Goal: Navigation & Orientation: Locate item on page

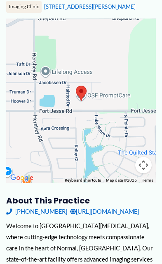
scroll to position [116, 0]
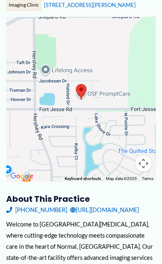
click at [34, 264] on div "Welcome to [GEOGRAPHIC_DATA][MEDICAL_DATA], where cutting-edge technology meets…" at bounding box center [81, 254] width 150 height 70
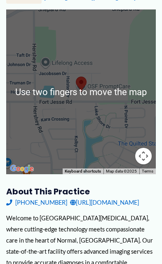
scroll to position [127, 0]
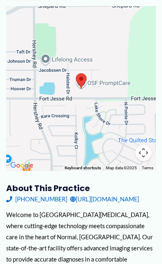
click at [143, 154] on button "Map camera controls" at bounding box center [143, 153] width 16 height 16
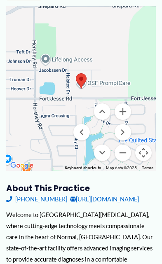
click at [131, 131] on button "Move right" at bounding box center [123, 132] width 16 height 16
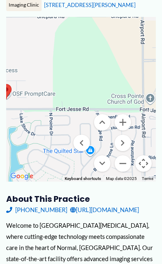
scroll to position [117, 0]
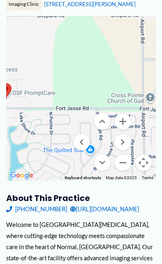
click at [129, 142] on button "Move right" at bounding box center [123, 142] width 16 height 16
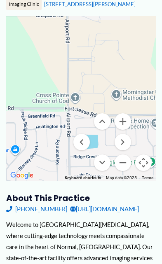
click at [125, 143] on button "Move right" at bounding box center [123, 142] width 16 height 16
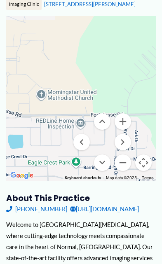
click at [107, 163] on button "Move down" at bounding box center [102, 163] width 16 height 16
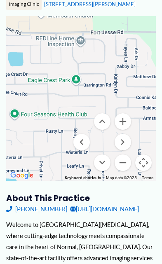
click at [132, 141] on div at bounding box center [81, 98] width 150 height 165
click at [122, 138] on button "Move right" at bounding box center [123, 142] width 16 height 16
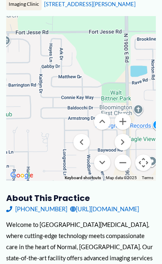
click at [109, 157] on button "Move down" at bounding box center [102, 163] width 16 height 16
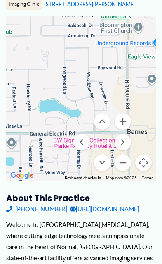
click at [106, 163] on button "Move down" at bounding box center [102, 163] width 16 height 16
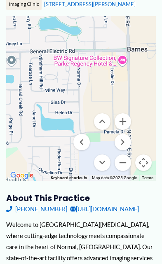
click at [126, 139] on button "Move right" at bounding box center [123, 142] width 16 height 16
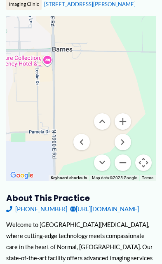
click at [130, 138] on button "Move right" at bounding box center [123, 142] width 16 height 16
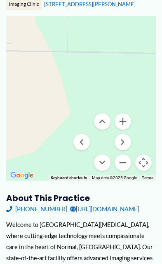
click at [109, 161] on button "Move down" at bounding box center [102, 163] width 16 height 16
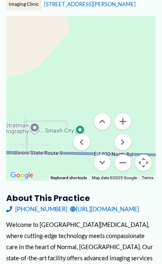
click at [109, 161] on button "Move down" at bounding box center [102, 163] width 16 height 16
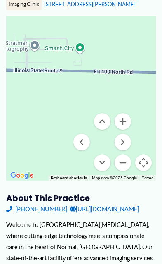
click at [92, 137] on menu at bounding box center [102, 142] width 58 height 58
click at [89, 135] on button "Move left" at bounding box center [81, 142] width 16 height 16
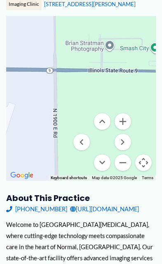
click at [94, 136] on menu at bounding box center [102, 142] width 58 height 58
click at [89, 136] on button "Move left" at bounding box center [81, 142] width 16 height 16
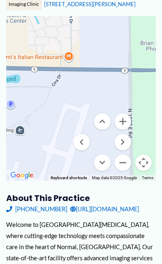
click at [92, 136] on menu at bounding box center [102, 142] width 58 height 58
click at [88, 139] on button "Move left" at bounding box center [81, 142] width 16 height 16
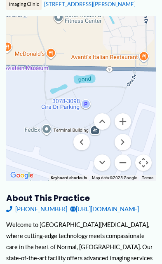
click at [90, 136] on menu at bounding box center [102, 142] width 58 height 58
click at [89, 139] on button "Move left" at bounding box center [81, 142] width 16 height 16
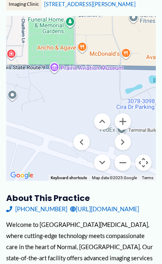
click at [110, 160] on button "Move down" at bounding box center [102, 163] width 16 height 16
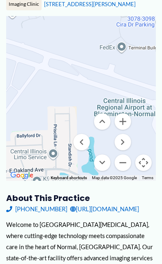
click at [110, 158] on button "Move down" at bounding box center [102, 163] width 16 height 16
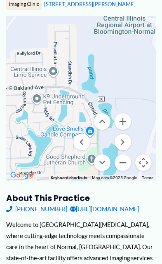
click at [106, 162] on button "Move down" at bounding box center [102, 163] width 16 height 16
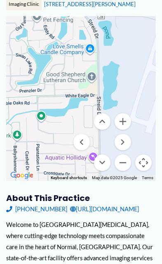
click at [108, 159] on button "Move down" at bounding box center [102, 163] width 16 height 16
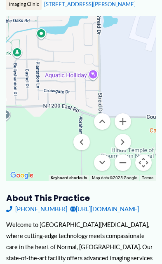
click at [89, 143] on button "Move left" at bounding box center [81, 142] width 16 height 16
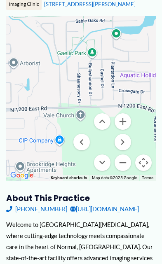
click at [110, 161] on button "Move down" at bounding box center [102, 163] width 16 height 16
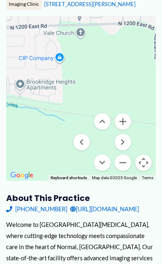
click at [110, 158] on button "Move down" at bounding box center [102, 163] width 16 height 16
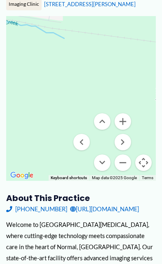
click at [92, 137] on menu at bounding box center [102, 142] width 58 height 58
click at [89, 136] on button "Move left" at bounding box center [81, 142] width 16 height 16
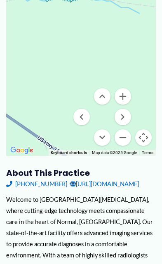
scroll to position [148, 0]
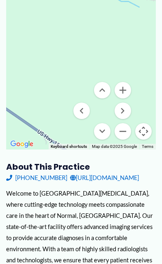
click at [106, 127] on button "Move down" at bounding box center [102, 131] width 16 height 16
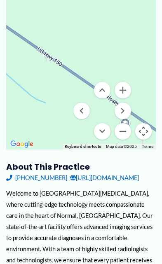
click at [110, 130] on button "Move down" at bounding box center [102, 131] width 16 height 16
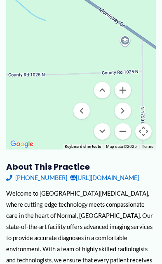
click at [115, 128] on button "Zoom out" at bounding box center [123, 131] width 16 height 16
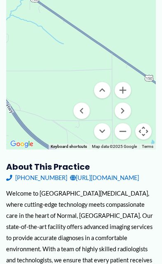
click at [89, 106] on button "Move left" at bounding box center [81, 111] width 16 height 16
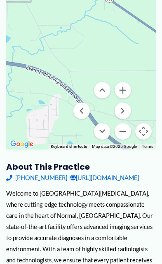
click at [87, 109] on button "Move left" at bounding box center [81, 111] width 16 height 16
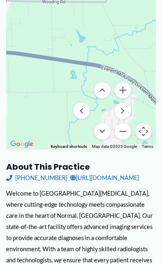
click at [88, 108] on button "Move left" at bounding box center [81, 111] width 16 height 16
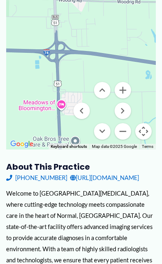
click at [110, 130] on button "Move down" at bounding box center [102, 131] width 16 height 16
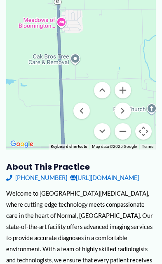
click at [111, 128] on button "Move down" at bounding box center [102, 131] width 16 height 16
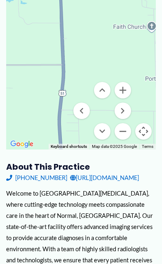
click at [108, 129] on button "Move down" at bounding box center [102, 131] width 16 height 16
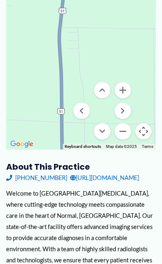
click at [111, 129] on button "Move down" at bounding box center [102, 131] width 16 height 16
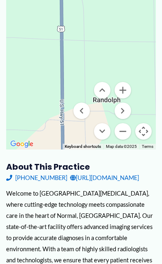
click at [111, 125] on menu at bounding box center [102, 111] width 58 height 58
click at [108, 132] on button "Move down" at bounding box center [102, 131] width 16 height 16
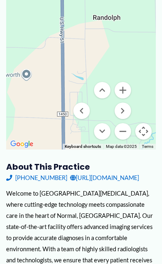
click at [89, 106] on button "Move left" at bounding box center [81, 111] width 16 height 16
